Goal: Check status

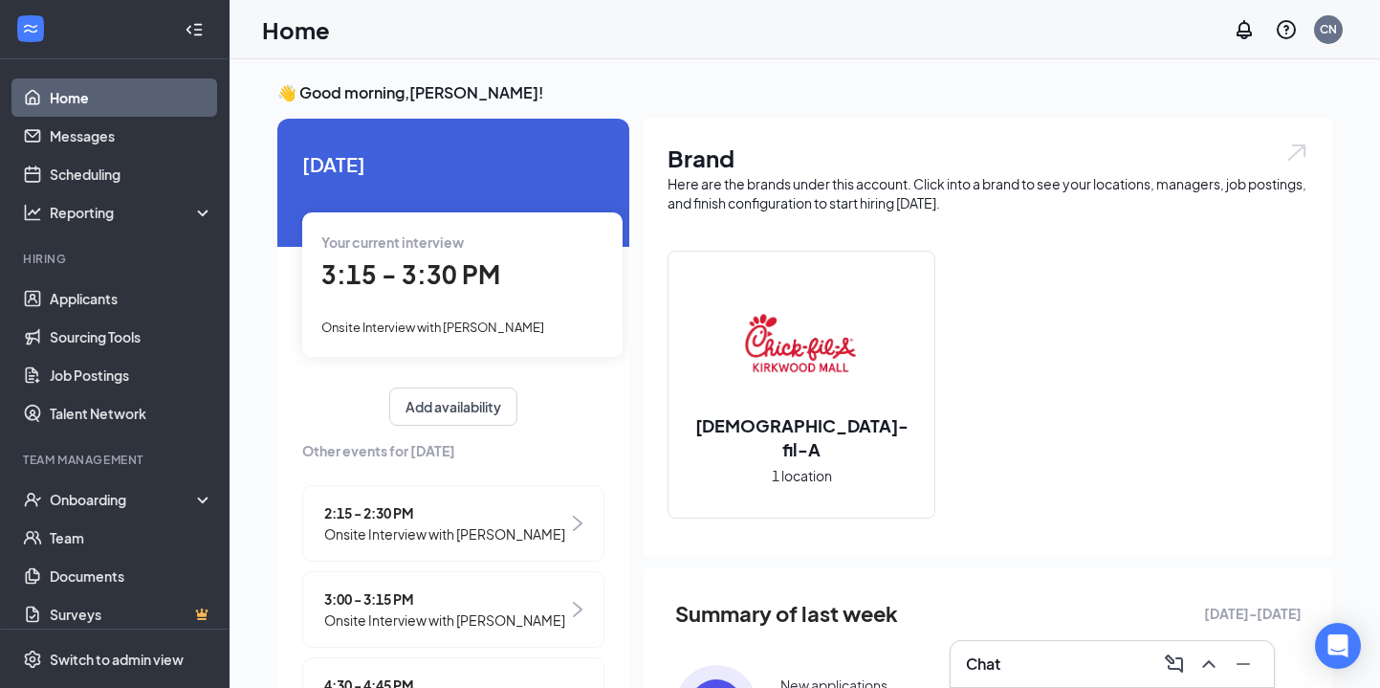
scroll to position [12, 0]
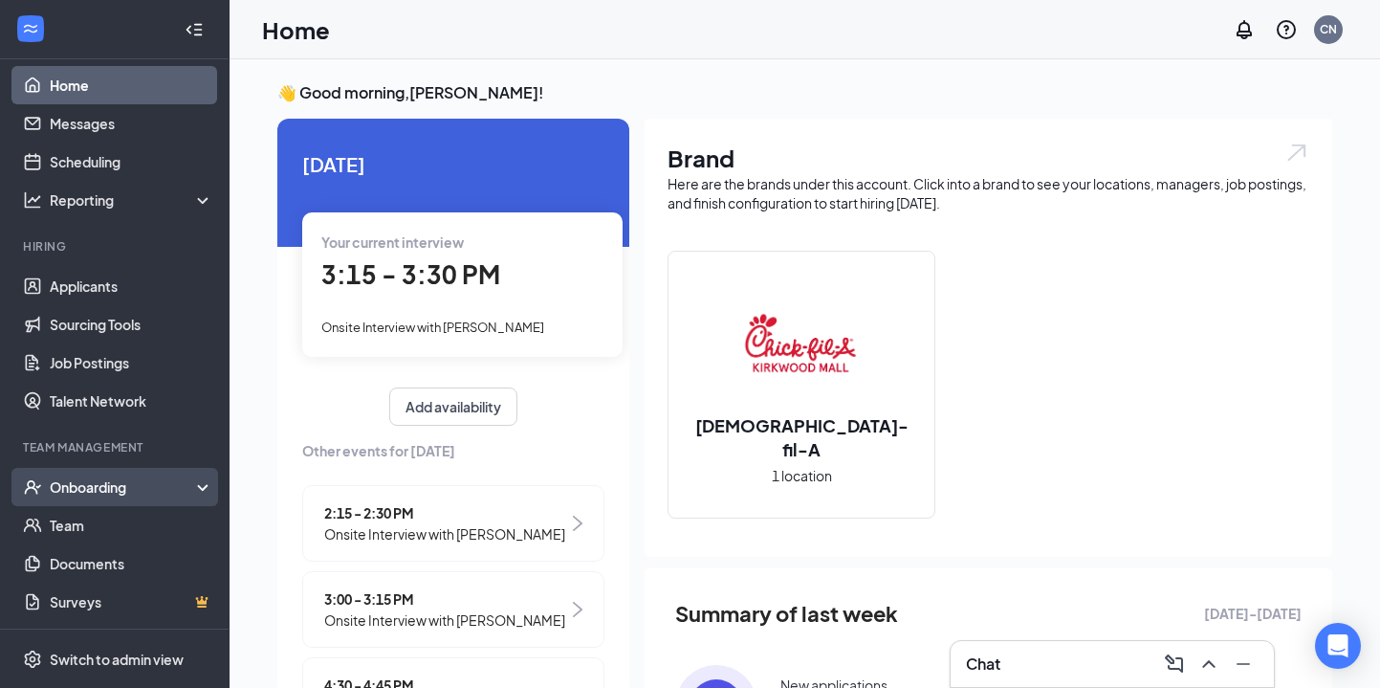
click at [134, 499] on div "Onboarding" at bounding box center [115, 487] width 230 height 38
click at [123, 517] on link "Overview" at bounding box center [132, 525] width 164 height 38
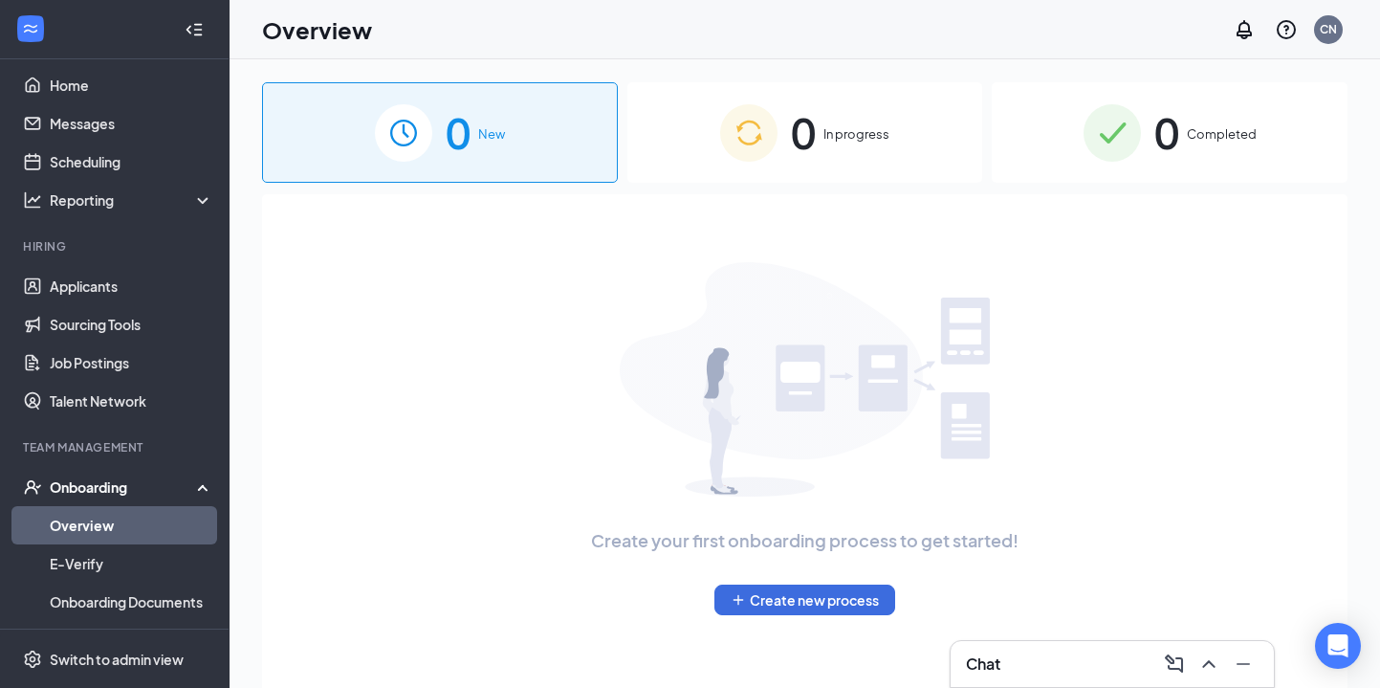
click at [758, 145] on img at bounding box center [748, 132] width 57 height 57
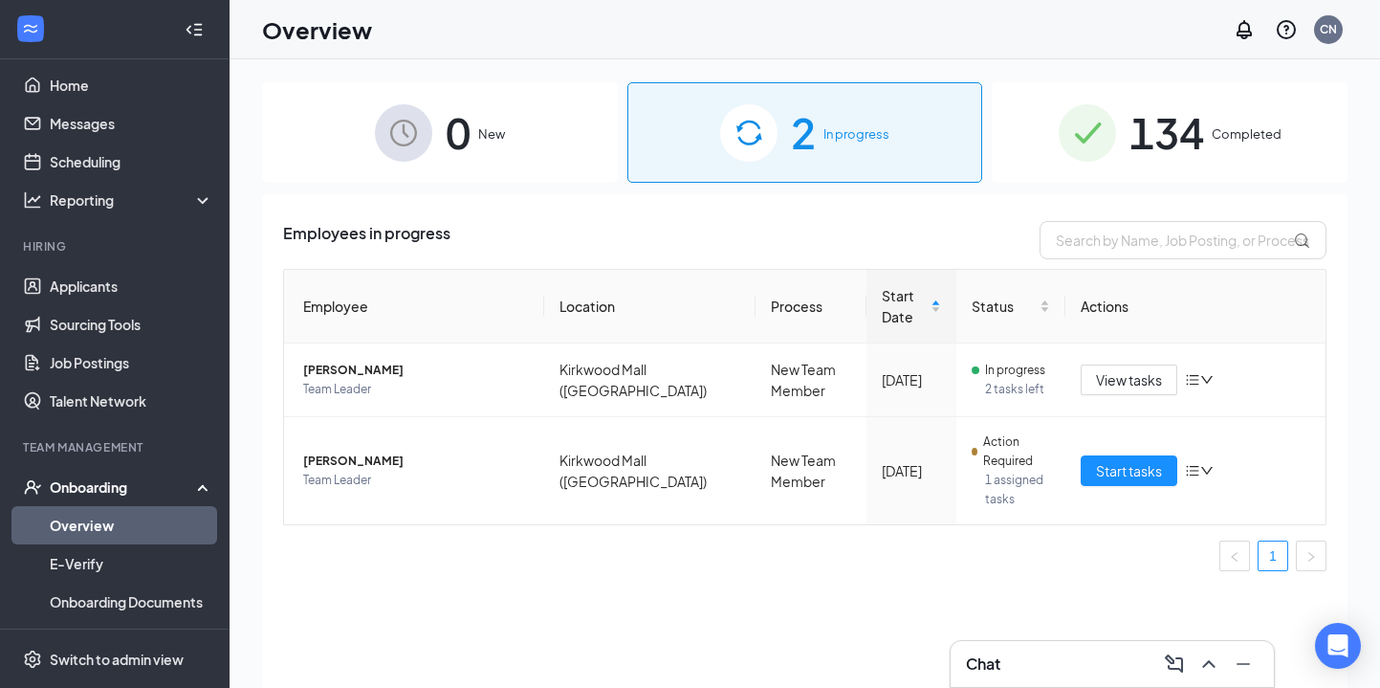
click at [1189, 134] on span "134" at bounding box center [1167, 132] width 75 height 66
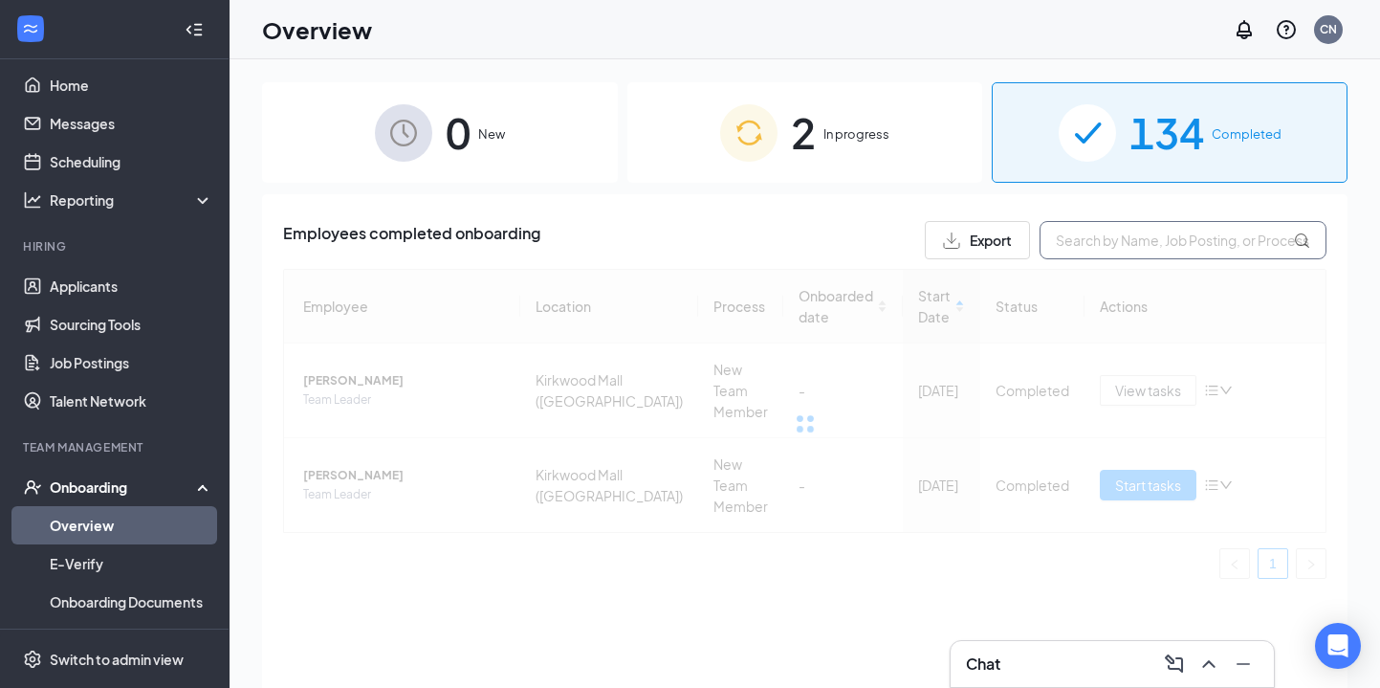
click at [1113, 237] on input "text" at bounding box center [1183, 240] width 287 height 38
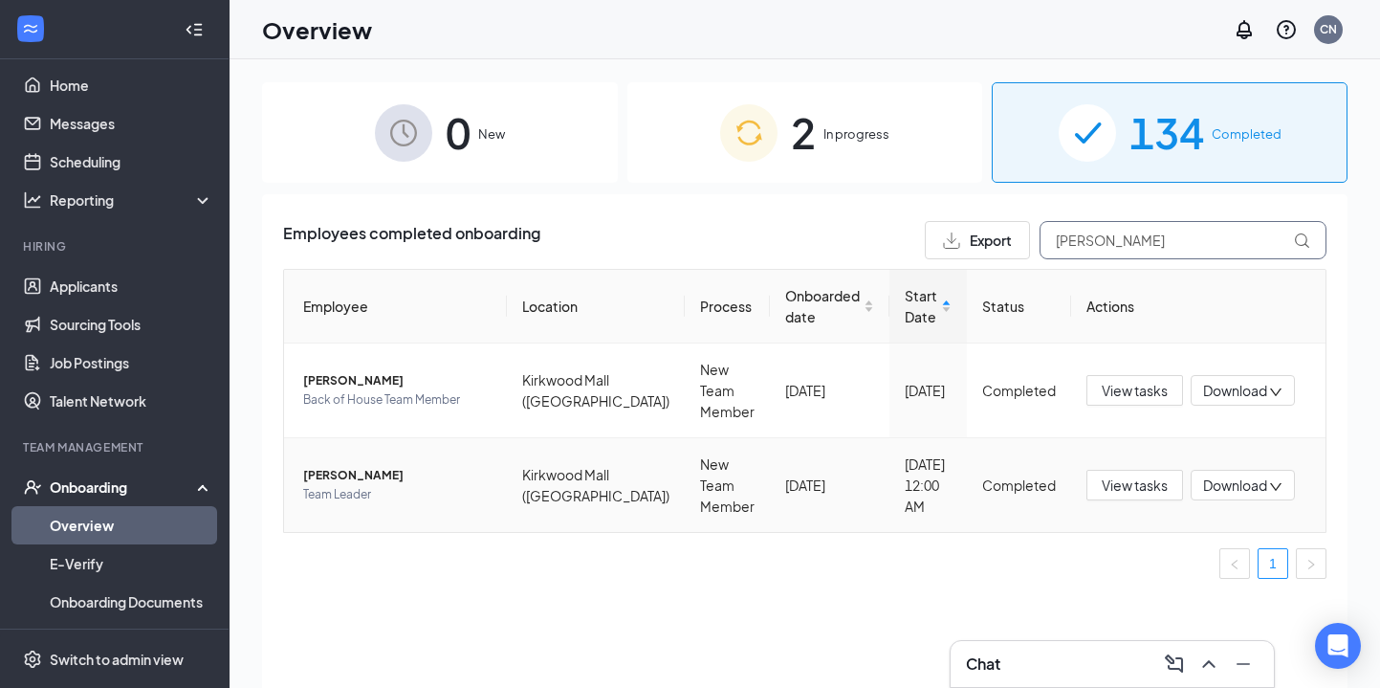
type input "[PERSON_NAME]"
click at [326, 466] on span "[PERSON_NAME]" at bounding box center [397, 475] width 188 height 19
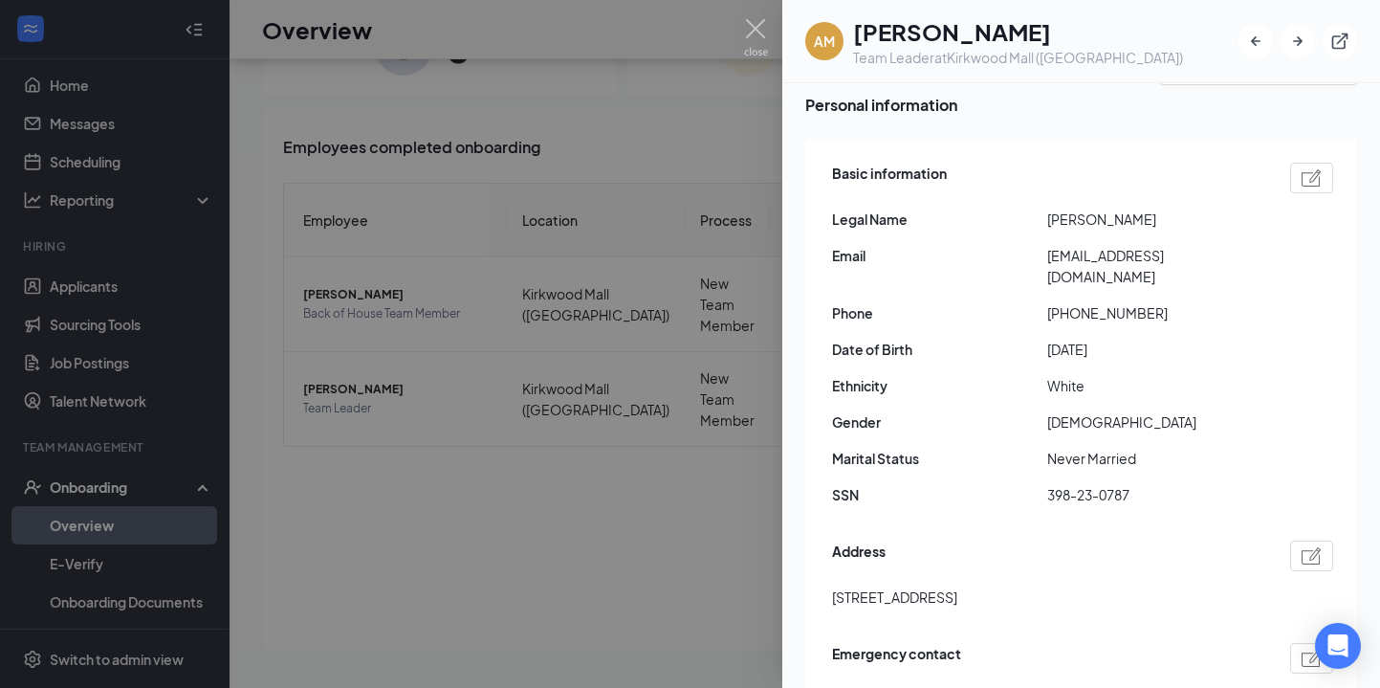
scroll to position [231, 0]
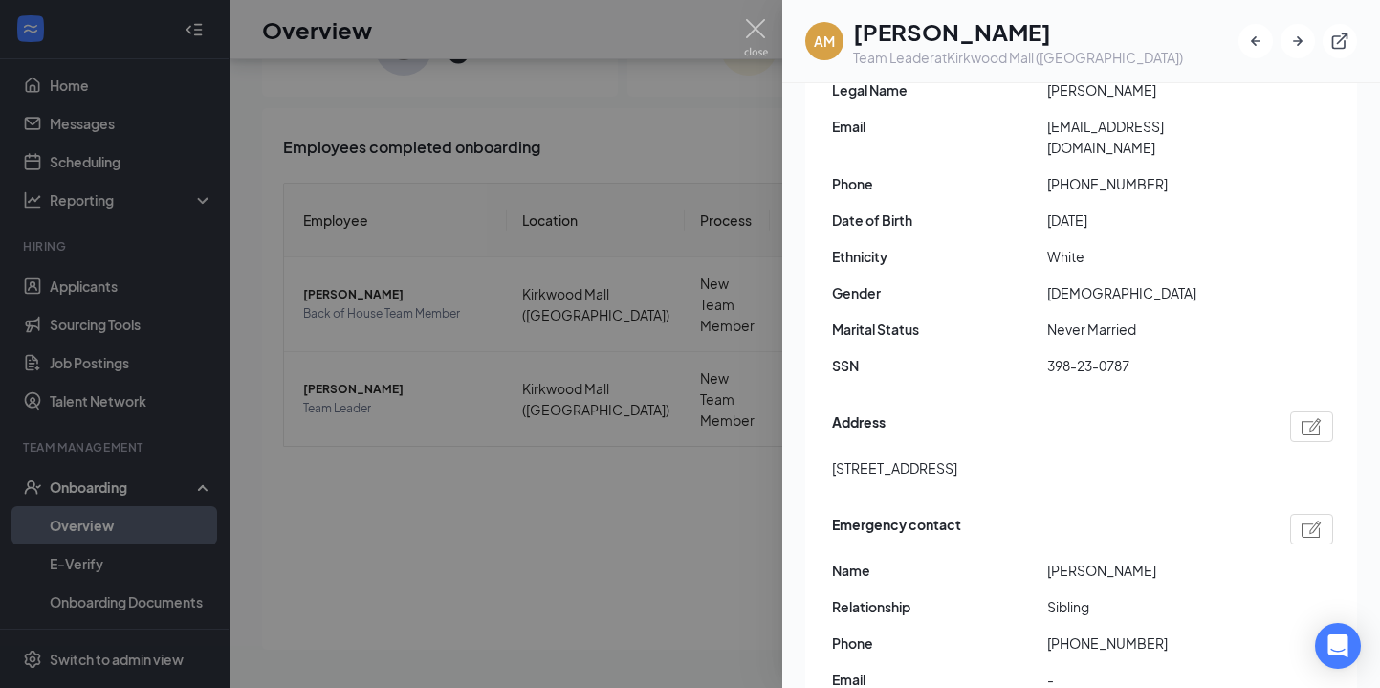
click at [765, 38] on img at bounding box center [756, 37] width 24 height 37
